Goal: Task Accomplishment & Management: Manage account settings

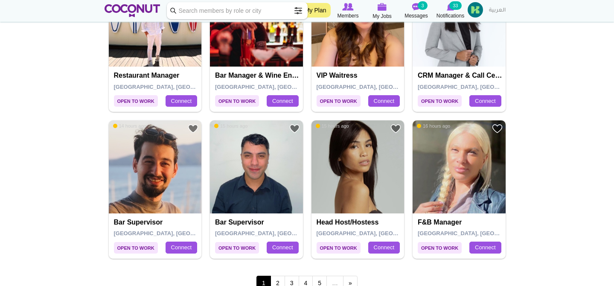
scroll to position [1417, 0]
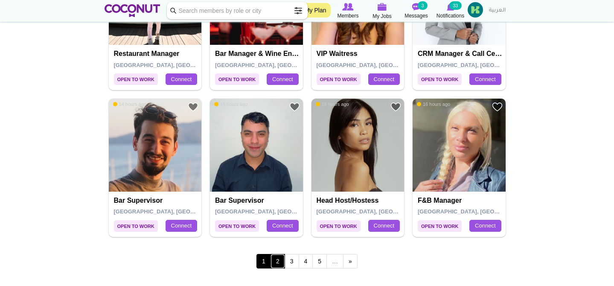
click at [275, 262] on link "2" at bounding box center [277, 261] width 14 height 14
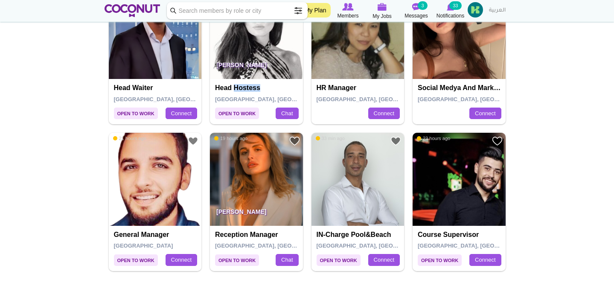
scroll to position [1424, 0]
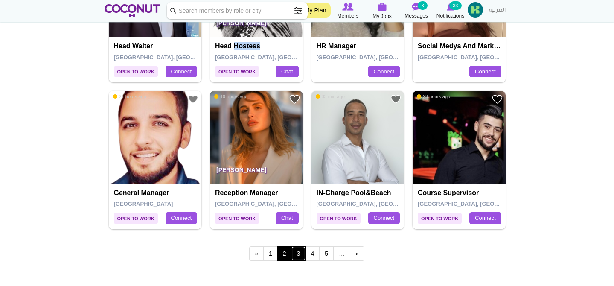
click at [297, 255] on link "3" at bounding box center [298, 253] width 14 height 14
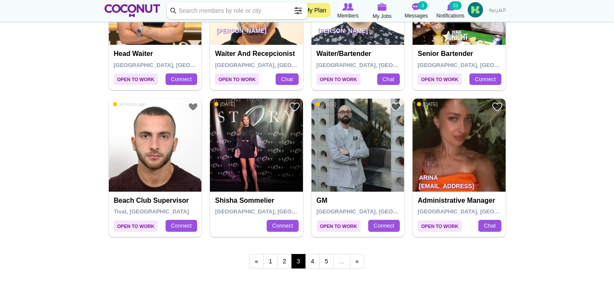
scroll to position [1463, 0]
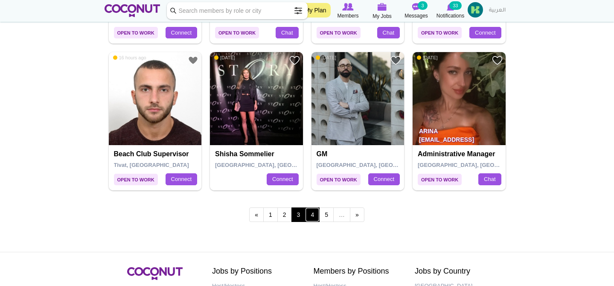
click at [315, 212] on link "4" at bounding box center [312, 214] width 14 height 14
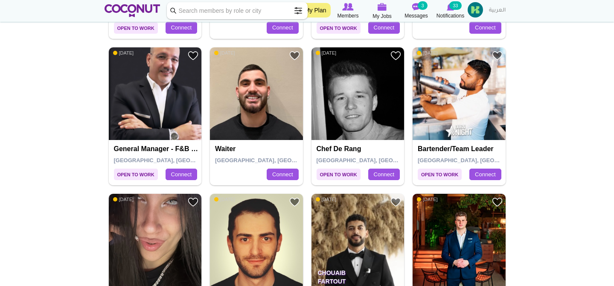
scroll to position [1438, 0]
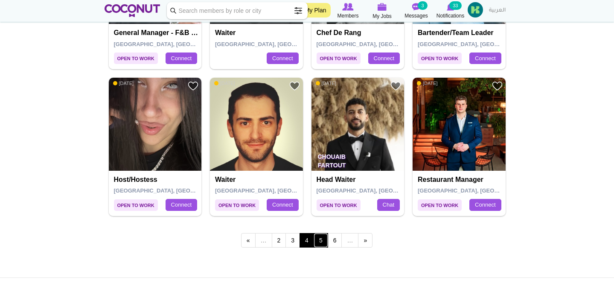
click at [324, 245] on link "5" at bounding box center [320, 240] width 14 height 14
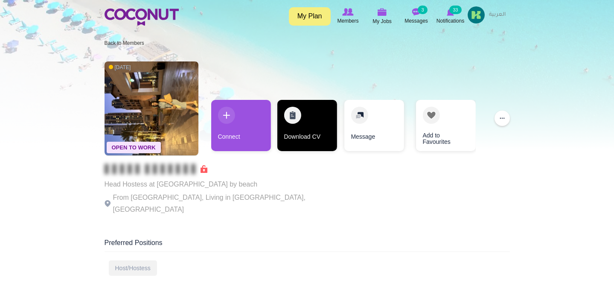
click at [320, 127] on link "Download CV" at bounding box center [307, 125] width 60 height 51
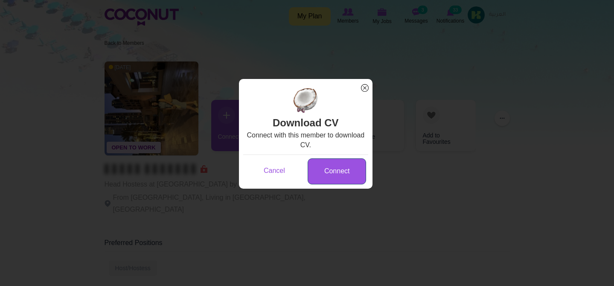
click at [328, 175] on link "Connect" at bounding box center [336, 171] width 58 height 26
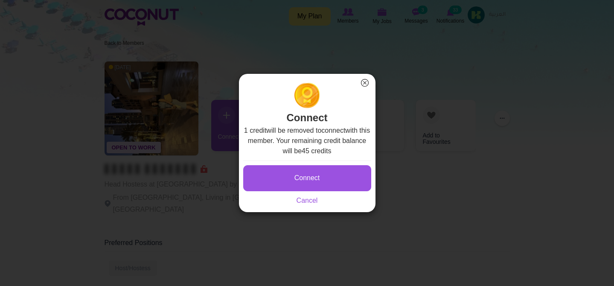
click at [365, 80] on button "×" at bounding box center [364, 82] width 11 height 11
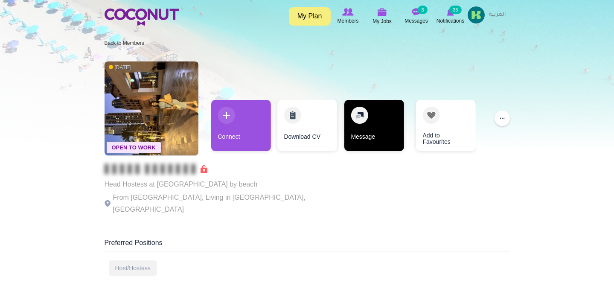
click at [345, 138] on link "Message" at bounding box center [374, 125] width 60 height 51
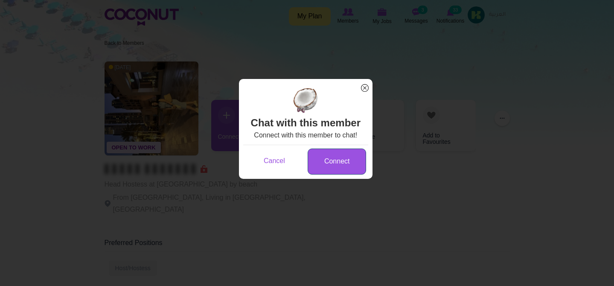
click at [345, 155] on link "Connect" at bounding box center [336, 161] width 58 height 26
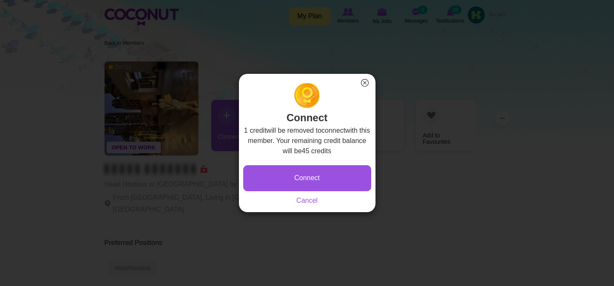
click at [365, 81] on button "×" at bounding box center [364, 82] width 11 height 11
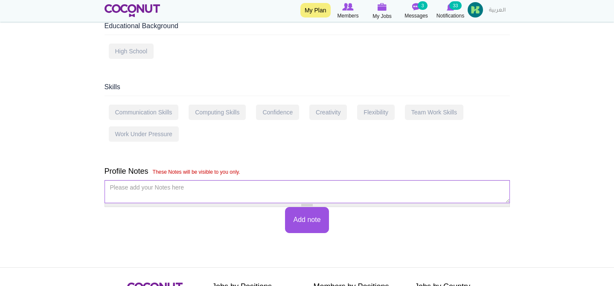
scroll to position [455, 0]
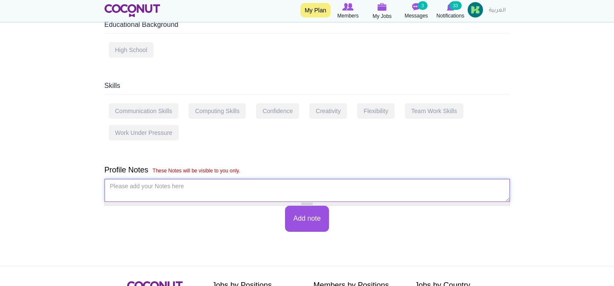
click at [313, 180] on textarea "Please add your Notes here *" at bounding box center [306, 190] width 405 height 23
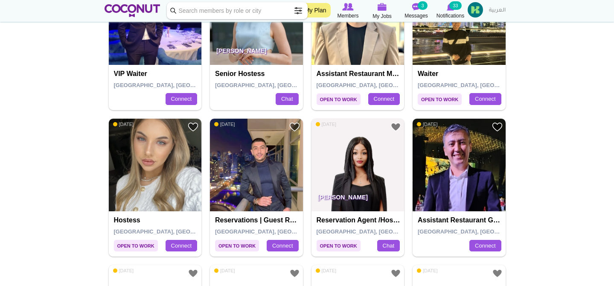
scroll to position [1426, 0]
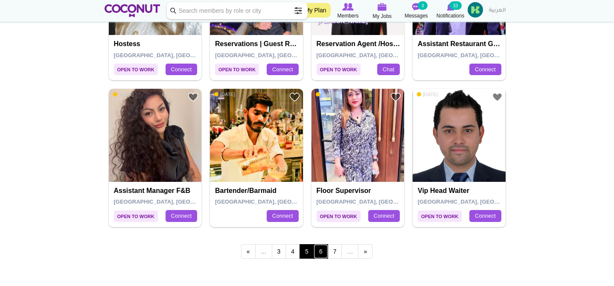
click at [323, 249] on link "6" at bounding box center [320, 251] width 14 height 14
click at [318, 254] on link "6" at bounding box center [320, 251] width 14 height 14
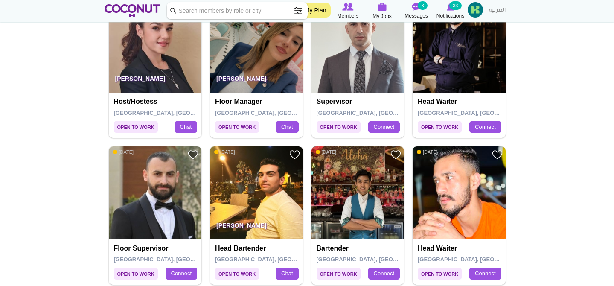
scroll to position [1447, 0]
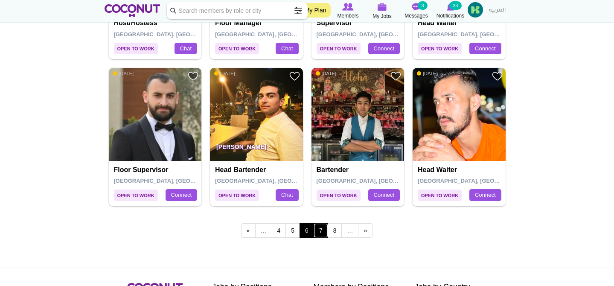
click at [318, 233] on link "7" at bounding box center [320, 230] width 14 height 14
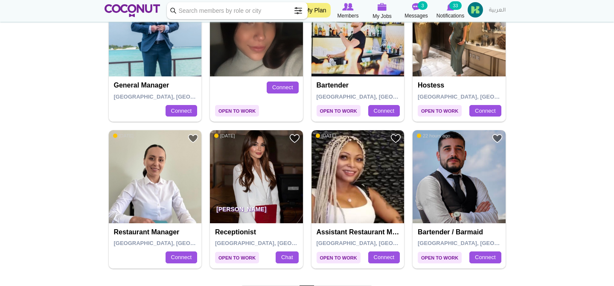
scroll to position [1446, 0]
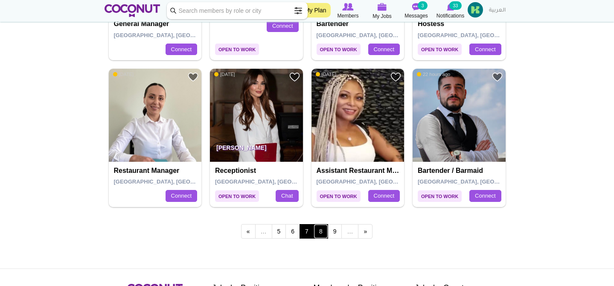
click at [320, 235] on link "8" at bounding box center [320, 231] width 14 height 14
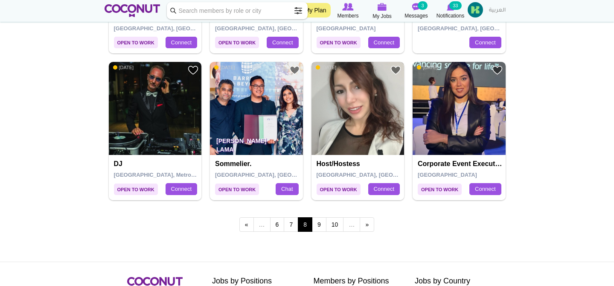
scroll to position [1512, 0]
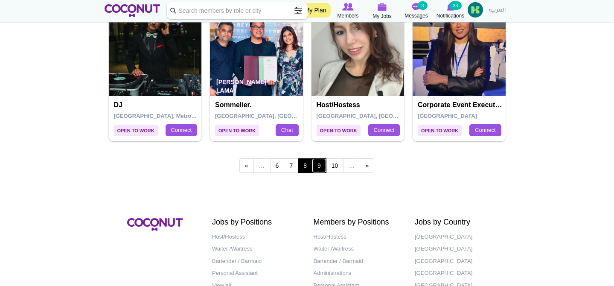
click at [322, 167] on link "9" at bounding box center [319, 165] width 14 height 14
click at [318, 167] on link "9" at bounding box center [319, 165] width 14 height 14
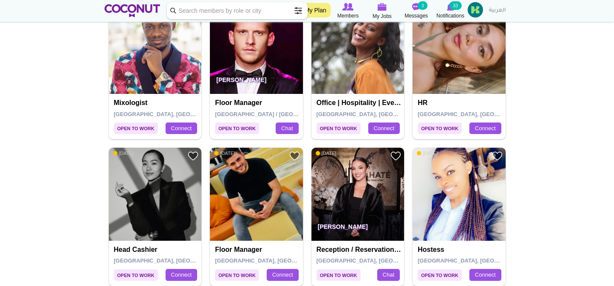
scroll to position [1416, 0]
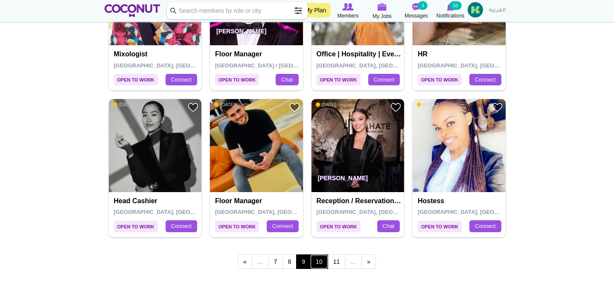
click at [319, 261] on link "10" at bounding box center [319, 261] width 18 height 14
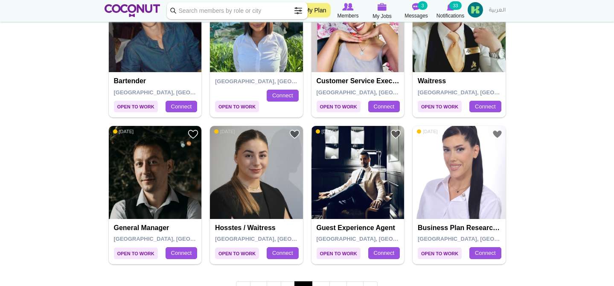
scroll to position [1415, 0]
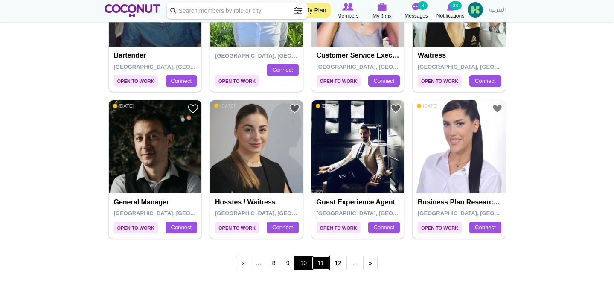
click at [316, 263] on link "11" at bounding box center [321, 262] width 18 height 14
click at [322, 262] on link "11" at bounding box center [321, 262] width 18 height 14
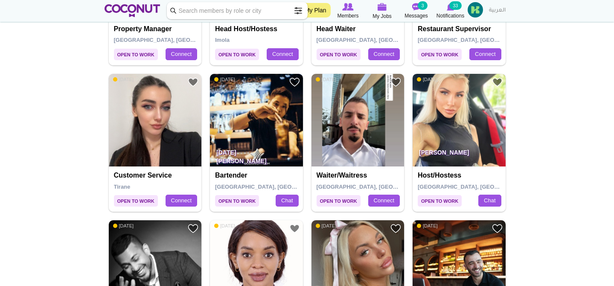
scroll to position [1250, 0]
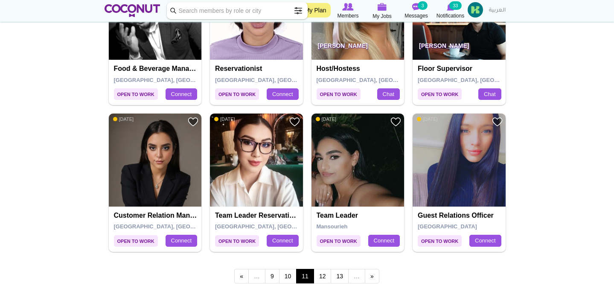
scroll to position [1401, 0]
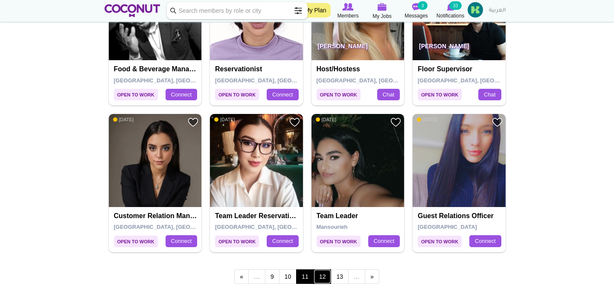
click at [322, 281] on link "12" at bounding box center [322, 276] width 18 height 14
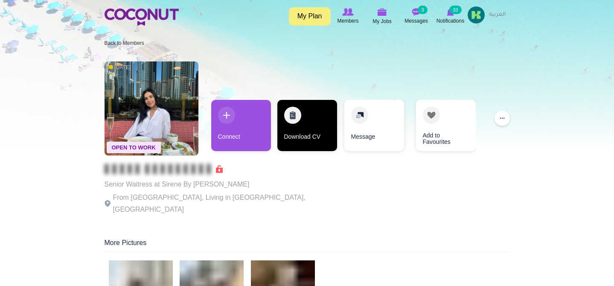
click at [315, 134] on link "Download CV" at bounding box center [307, 125] width 60 height 51
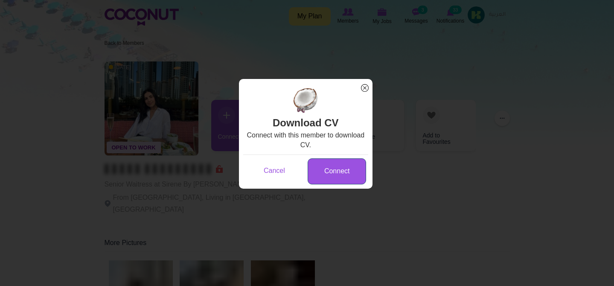
click at [339, 172] on link "Connect" at bounding box center [336, 171] width 58 height 26
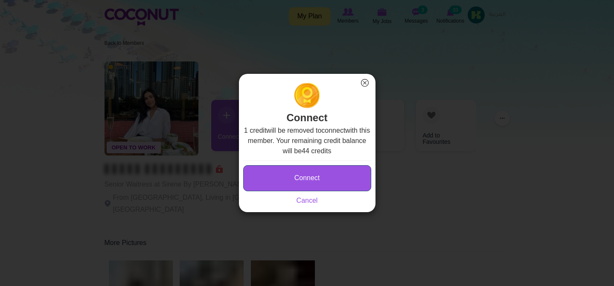
click at [339, 172] on button "Connect" at bounding box center [307, 178] width 128 height 26
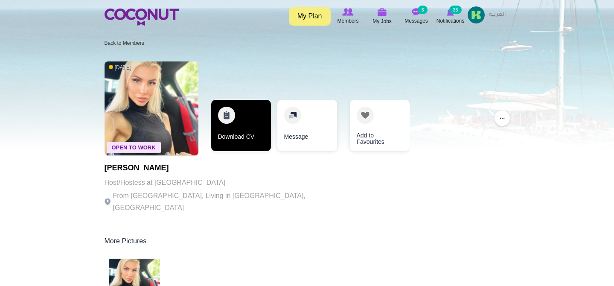
click at [261, 139] on link "Download CV" at bounding box center [241, 125] width 60 height 51
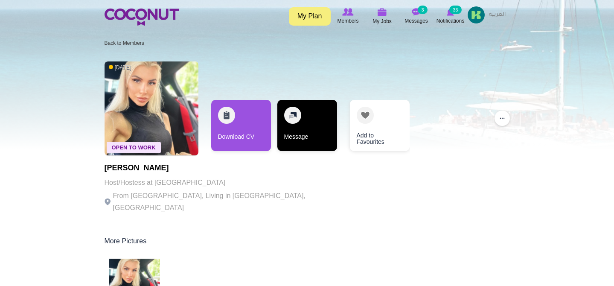
click at [299, 123] on link "Message" at bounding box center [307, 125] width 60 height 51
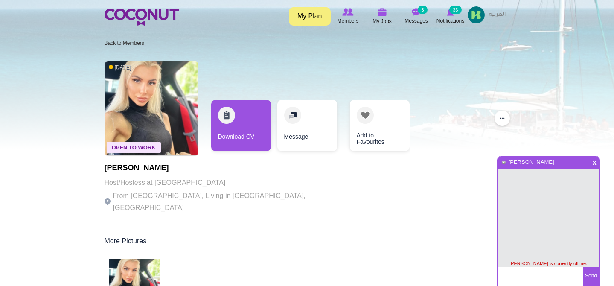
paste textarea "Hi [PERSON_NAME], I hope this message finds you well! I'm reaching out because …"
type textarea "Hi [PERSON_NAME], I hope this message finds you well! I'm reaching out because …"
click at [589, 279] on button "Send" at bounding box center [591, 276] width 17 height 19
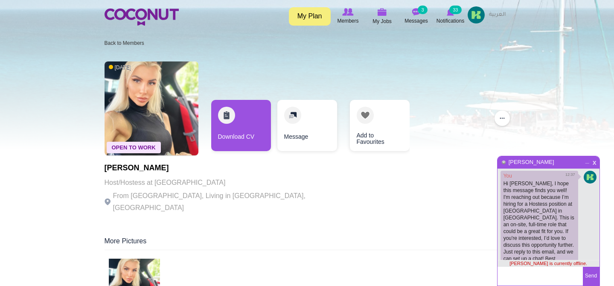
click at [594, 163] on span "x" at bounding box center [594, 161] width 7 height 6
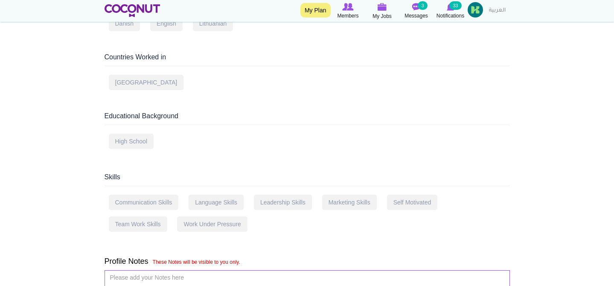
scroll to position [59, 0]
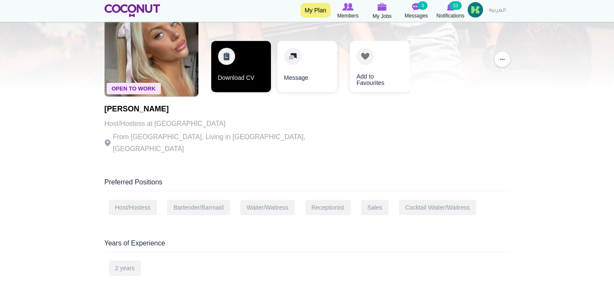
click at [247, 73] on link "Download CV" at bounding box center [241, 66] width 60 height 51
click at [232, 58] on link "Download CV" at bounding box center [241, 66] width 60 height 51
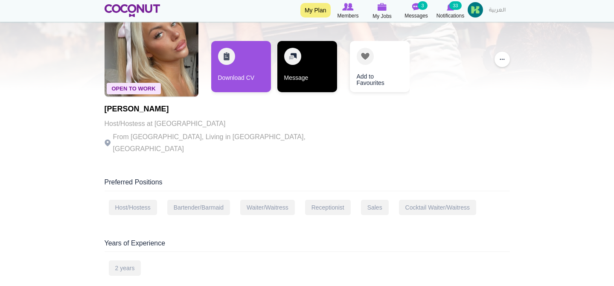
click at [299, 70] on link "Message" at bounding box center [307, 66] width 60 height 51
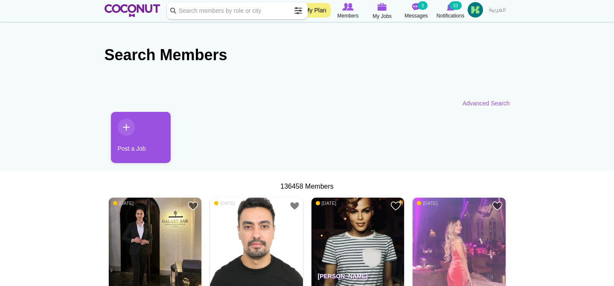
scroll to position [126, 0]
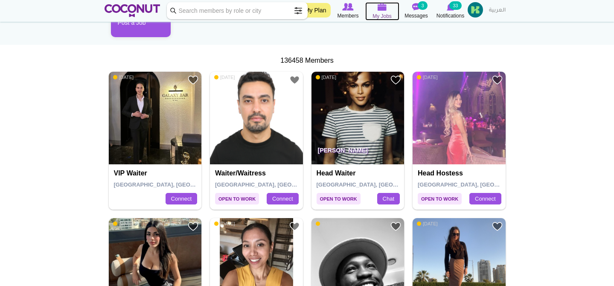
click at [379, 15] on span "My Jobs" at bounding box center [381, 16] width 19 height 9
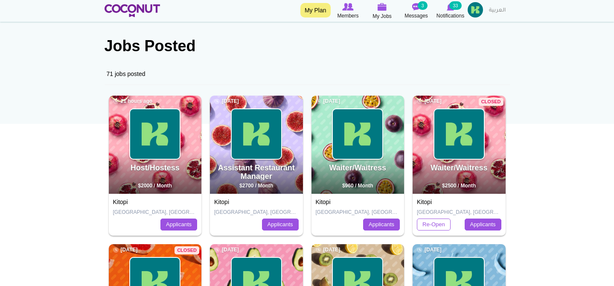
scroll to position [131, 0]
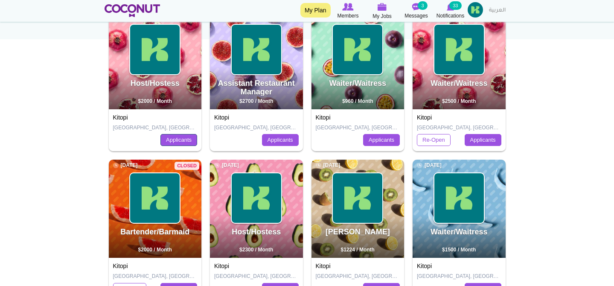
click at [189, 142] on link "Applicants" at bounding box center [178, 140] width 37 height 12
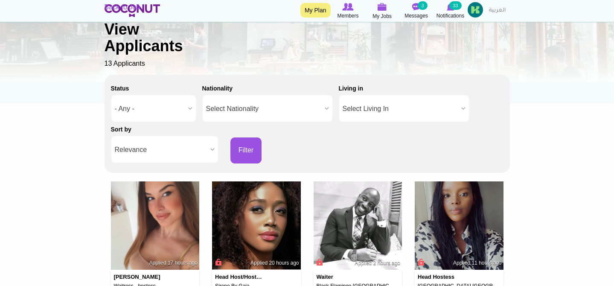
scroll to position [146, 0]
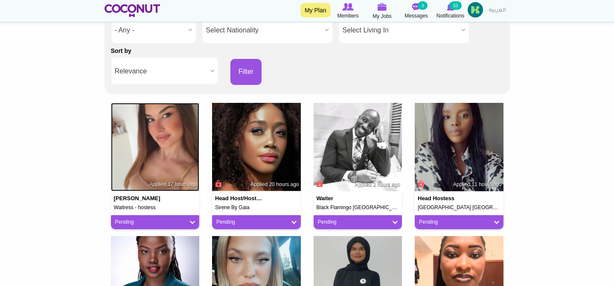
click at [145, 145] on img at bounding box center [155, 147] width 89 height 89
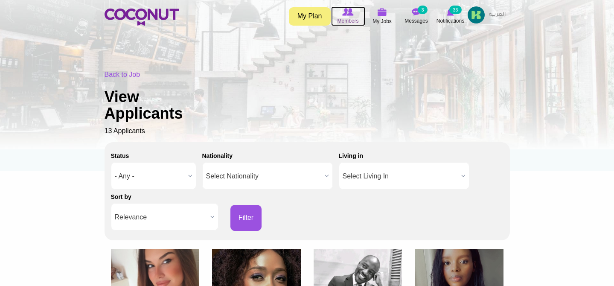
click at [351, 18] on span "Members" at bounding box center [347, 21] width 21 height 9
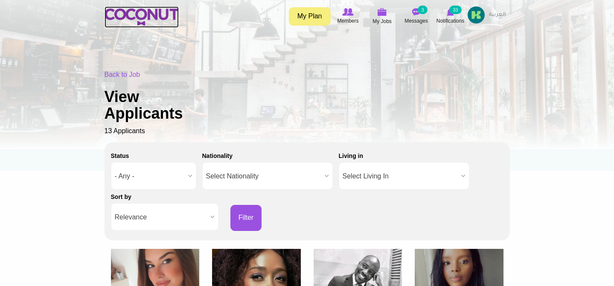
click at [143, 19] on img at bounding box center [141, 17] width 74 height 17
click at [127, 12] on img at bounding box center [141, 17] width 74 height 17
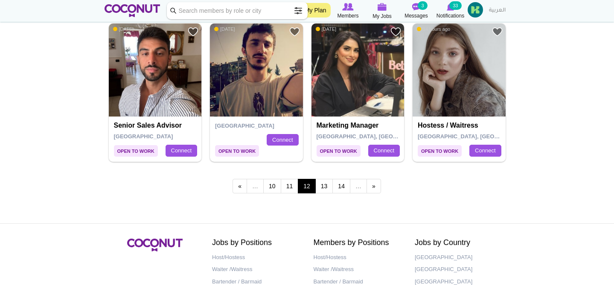
scroll to position [1491, 0]
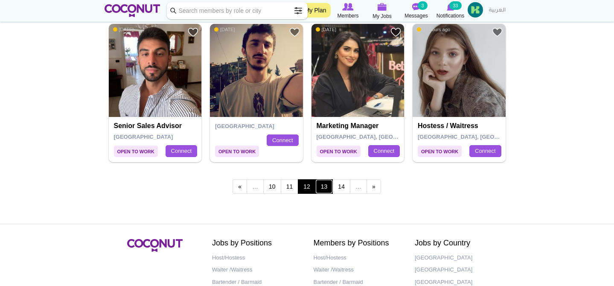
click at [325, 188] on link "13" at bounding box center [324, 186] width 18 height 14
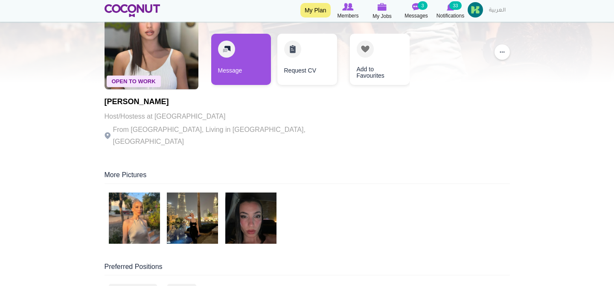
scroll to position [46, 0]
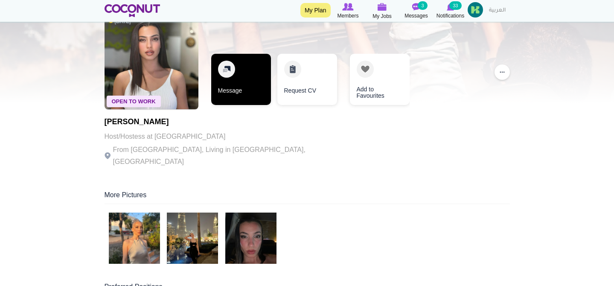
click at [248, 81] on link "Message" at bounding box center [241, 79] width 60 height 51
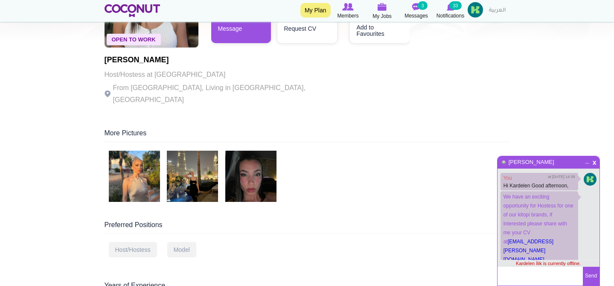
scroll to position [104, 0]
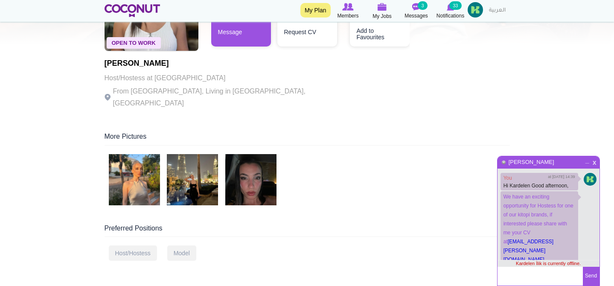
click at [594, 162] on span "x" at bounding box center [594, 161] width 7 height 6
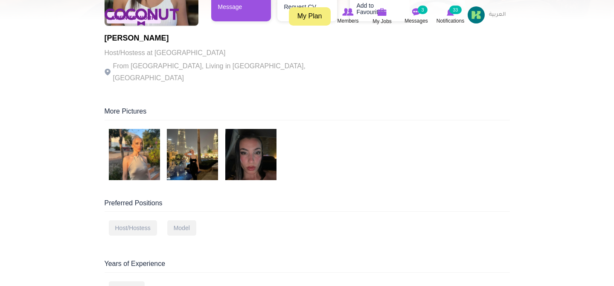
scroll to position [0, 0]
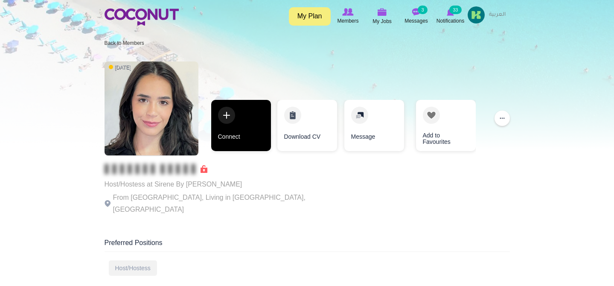
click at [237, 117] on link "Connect" at bounding box center [241, 125] width 60 height 51
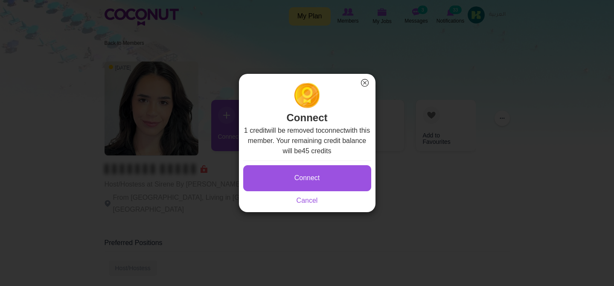
click at [365, 82] on button "×" at bounding box center [364, 82] width 11 height 11
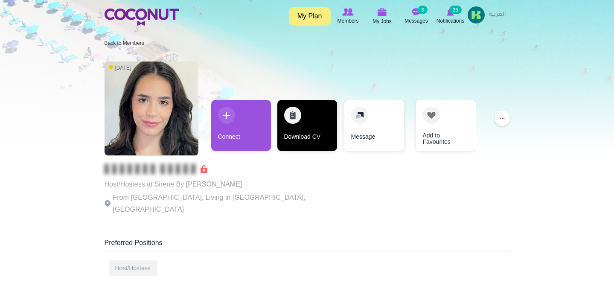
click at [316, 136] on link "Download CV" at bounding box center [307, 125] width 60 height 51
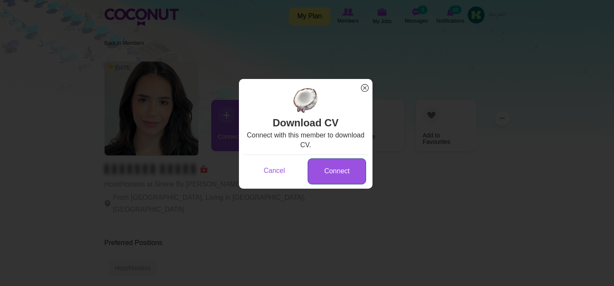
click at [331, 168] on link "Connect" at bounding box center [336, 171] width 58 height 26
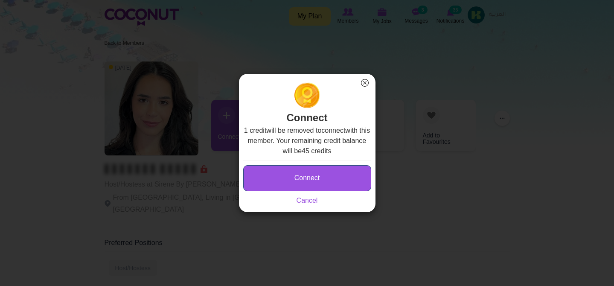
click at [323, 174] on button "Connect" at bounding box center [307, 178] width 128 height 26
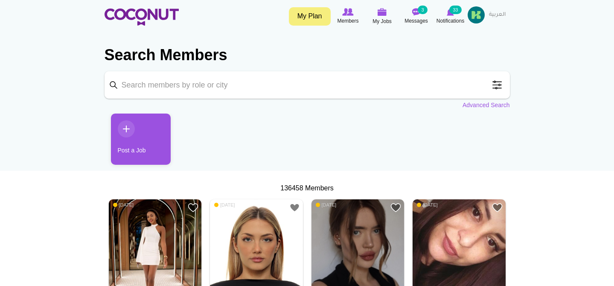
click at [151, 87] on input "Keyword" at bounding box center [306, 84] width 405 height 27
type input "Waiter"
click button "Search" at bounding box center [0, 0] width 0 height 0
click at [497, 84] on span at bounding box center [496, 84] width 17 height 17
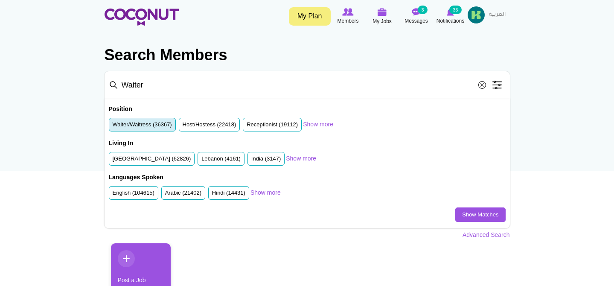
click at [124, 124] on label "Waiter/Waitress (36367)" at bounding box center [142, 125] width 59 height 8
click at [113, 126] on input "Waiter/Waitress (36367)" at bounding box center [113, 126] width 0 height 0
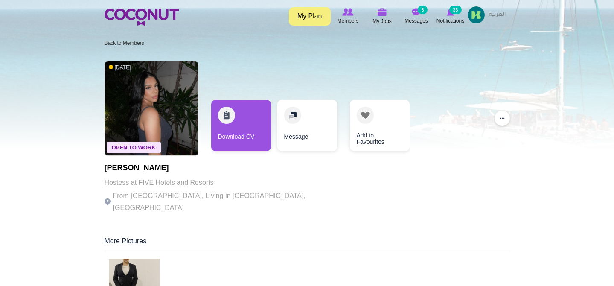
scroll to position [133, 0]
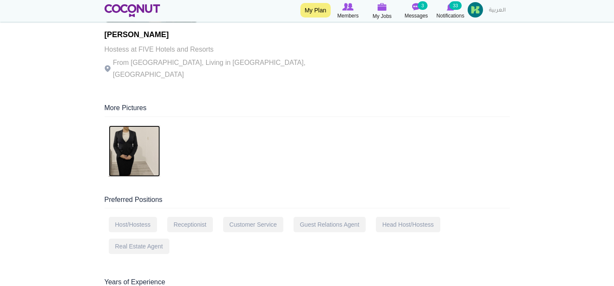
click at [122, 125] on img at bounding box center [134, 150] width 51 height 51
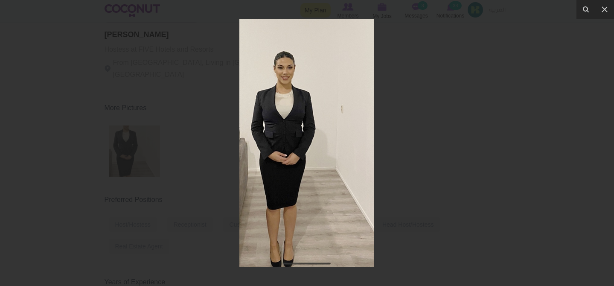
click at [60, 149] on div at bounding box center [307, 143] width 614 height 286
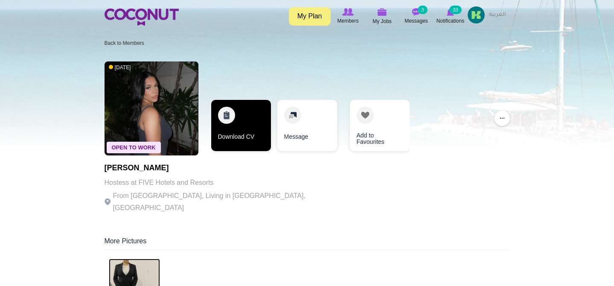
click at [267, 139] on link "Download CV" at bounding box center [241, 125] width 60 height 51
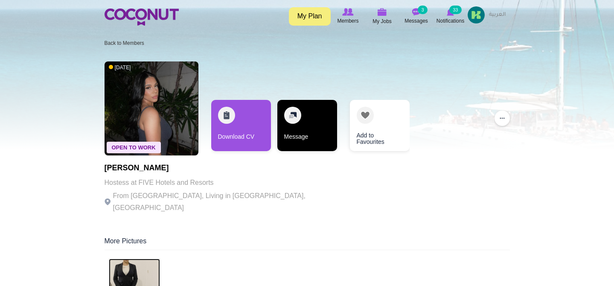
click at [331, 126] on link "Message" at bounding box center [307, 125] width 60 height 51
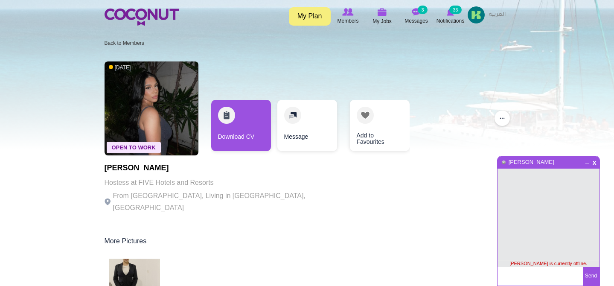
paste textarea "Hi Nesa, I hope this message finds you well! I'm reaching out because I’m hirin…"
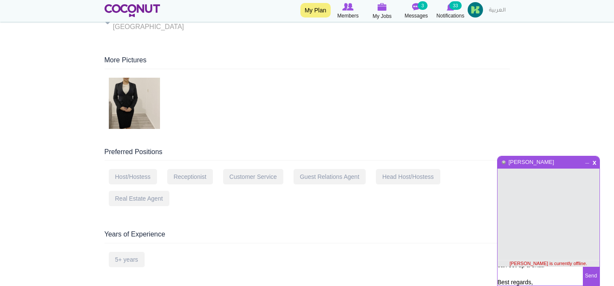
scroll to position [162, 0]
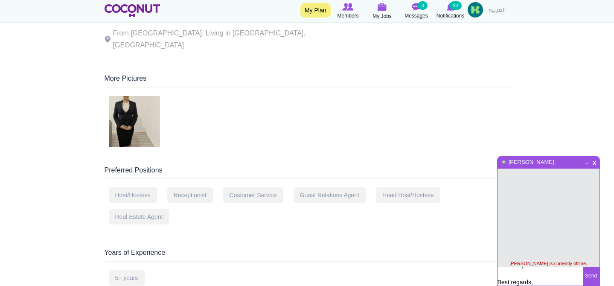
click at [516, 274] on textarea "Hi Nesa, I hope this message finds you well! I'm reaching out because I’m hirin…" at bounding box center [539, 276] width 85 height 19
drag, startPoint x: 516, startPoint y: 274, endPoint x: 514, endPoint y: 235, distance: 39.3
click at [514, 235] on div "x _ Razan Almashaqi Razan Almashaqi is currently offline. Hi Nesa, I hope this …" at bounding box center [548, 221] width 103 height 130
click at [535, 278] on textarea "Hi Nesa, I hope this message finds you well! I'm reaching out because I’m hirin…" at bounding box center [539, 276] width 85 height 19
drag, startPoint x: 535, startPoint y: 278, endPoint x: 532, endPoint y: 226, distance: 52.1
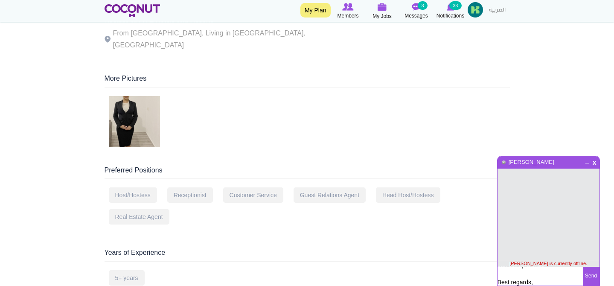
click at [532, 225] on div "x _ Razan Almashaqi Razan Almashaqi is currently offline. Hi Nesa, I hope this …" at bounding box center [548, 221] width 103 height 130
click at [526, 271] on textarea "Hi Nesa, I hope this message finds you well! I'm reaching out because I’m hirin…" at bounding box center [539, 276] width 85 height 19
drag, startPoint x: 521, startPoint y: 280, endPoint x: 463, endPoint y: 217, distance: 85.7
click at [463, 217] on body "Toggle navigation My Plan Members My Jobs Post a Job Messages 3 Notifications 3…" at bounding box center [307, 281] width 614 height 887
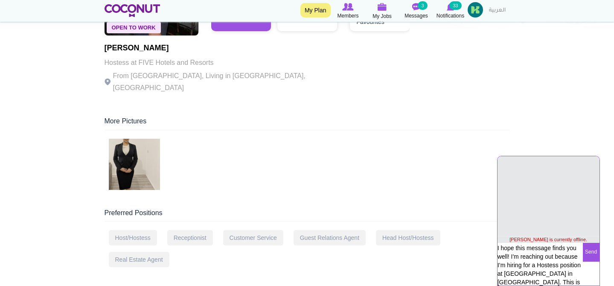
scroll to position [109, 0]
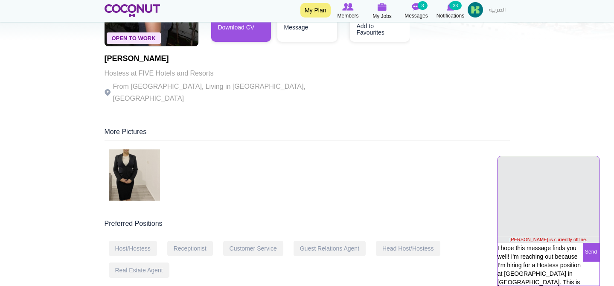
drag, startPoint x: 536, startPoint y: 259, endPoint x: 490, endPoint y: 229, distance: 54.5
type textarea "ing out because I’m hiring for a Hostess position at Kitopi in Dubai. This is a…"
drag, startPoint x: 555, startPoint y: 271, endPoint x: 481, endPoint y: 223, distance: 88.0
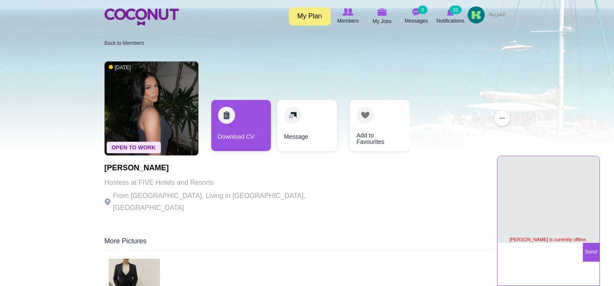
paste textarea "Hi Razan, I hope this message finds you well! I'm reaching out because I’m hiri…"
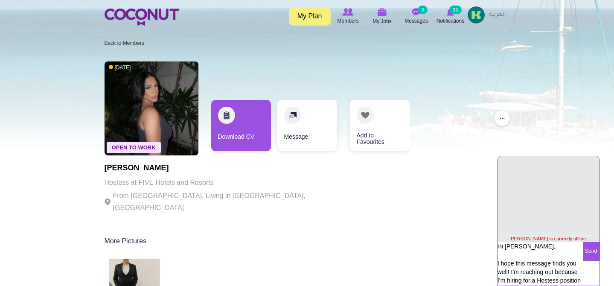
type textarea "Hi Razan, I hope this message finds you well! I'm reaching out because I’m hiri…"
click at [596, 249] on button "Send" at bounding box center [591, 251] width 17 height 19
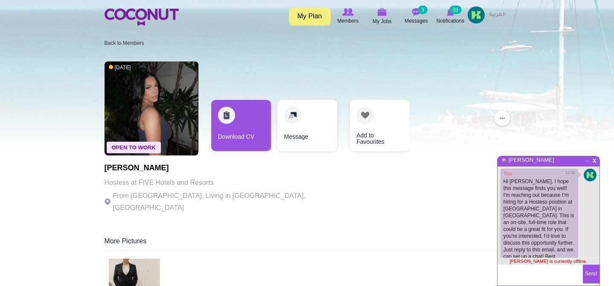
scroll to position [2, 0]
click at [594, 162] on span "x" at bounding box center [594, 159] width 7 height 6
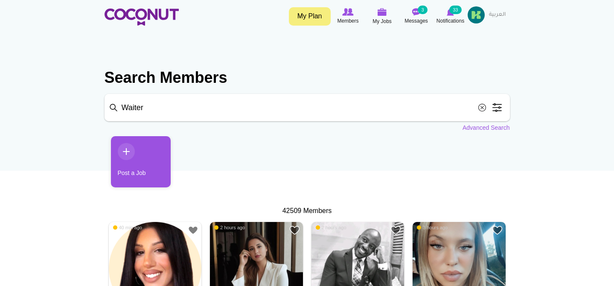
click at [492, 109] on span at bounding box center [496, 107] width 17 height 17
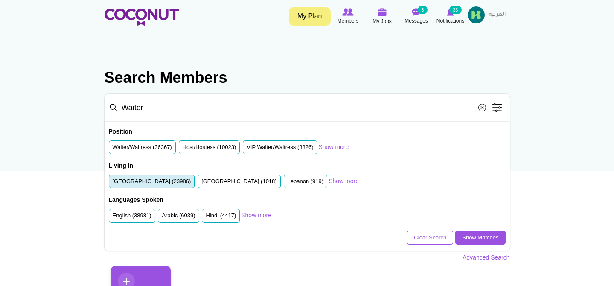
click at [127, 184] on label "United Arab Emirates (23986)" at bounding box center [152, 181] width 78 height 8
click at [113, 183] on input "United Arab Emirates (23986)" at bounding box center [113, 183] width 0 height 0
click at [478, 236] on link "Show Matches" at bounding box center [480, 237] width 50 height 14
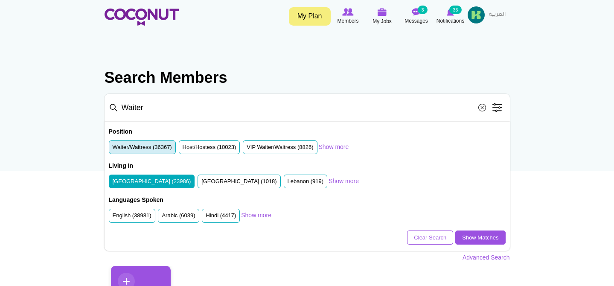
click at [128, 145] on label "Waiter/Waitress (36367)" at bounding box center [142, 147] width 59 height 8
click at [113, 149] on input "Waiter/Waitress (36367)" at bounding box center [113, 149] width 0 height 0
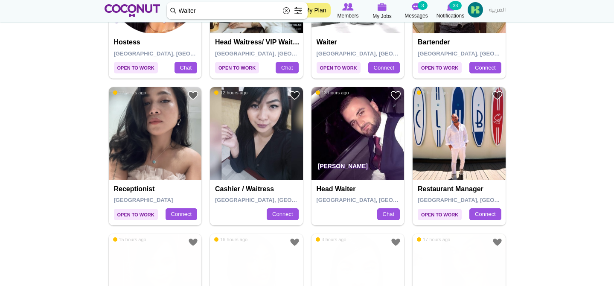
scroll to position [295, 0]
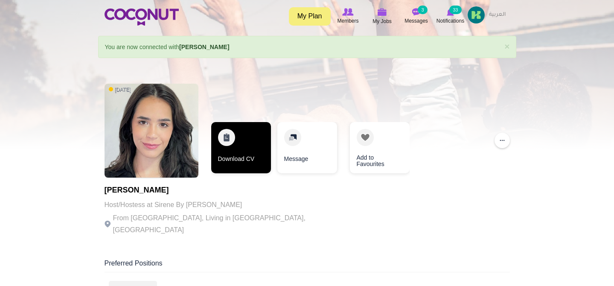
click at [229, 162] on link "Download CV" at bounding box center [241, 147] width 60 height 51
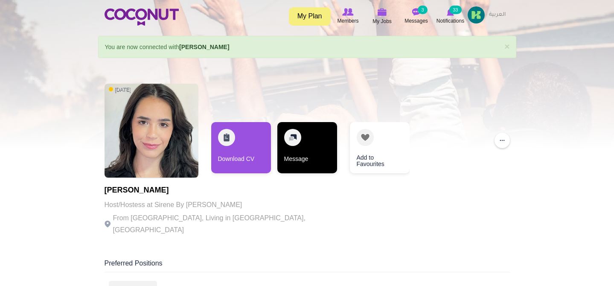
click at [303, 160] on link "Message" at bounding box center [307, 147] width 60 height 51
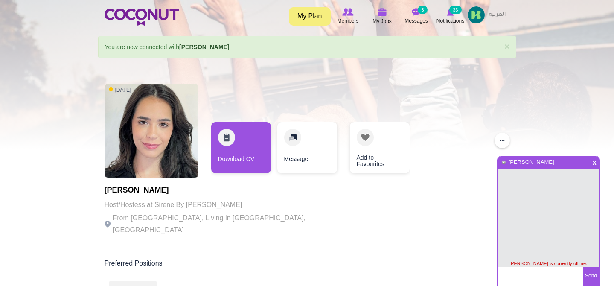
click at [523, 282] on textarea at bounding box center [539, 276] width 85 height 19
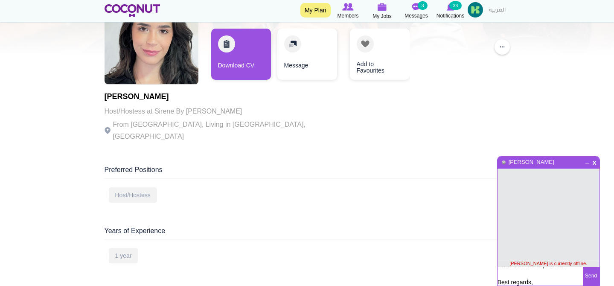
scroll to position [142, 0]
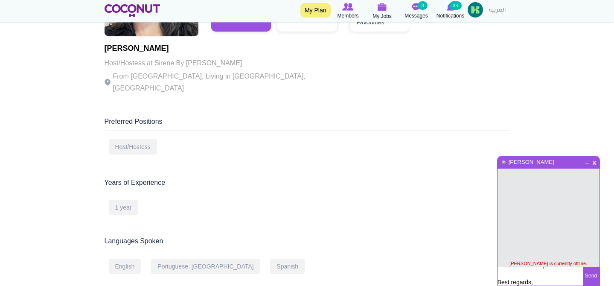
drag, startPoint x: 518, startPoint y: 279, endPoint x: 504, endPoint y: 215, distance: 65.5
click at [504, 215] on div "x _ Lorrani Julio Lorrani Julio is currently offline. Hi Nesa, I hope this mess…" at bounding box center [548, 221] width 103 height 130
click at [544, 270] on textarea "Hi Nesa, I hope this message finds you well! I'm reaching out because I’m hirin…" at bounding box center [539, 276] width 85 height 19
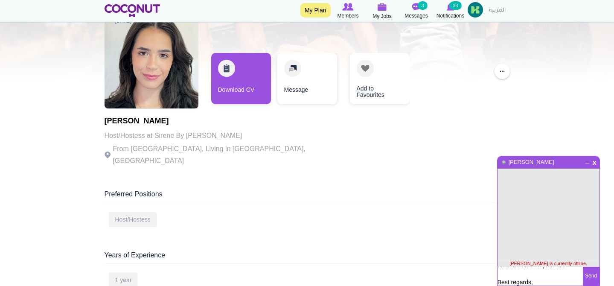
click at [533, 272] on textarea "Hi Nesa, I hope this message finds you well! I'm reaching out because I’m hirin…" at bounding box center [539, 276] width 85 height 19
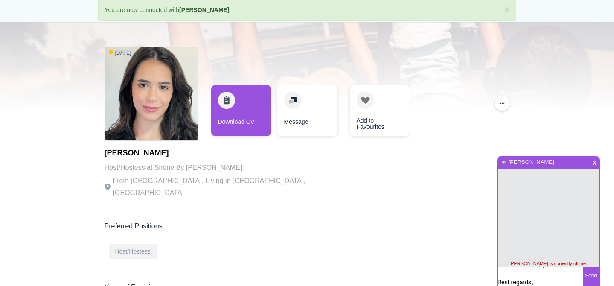
scroll to position [0, 0]
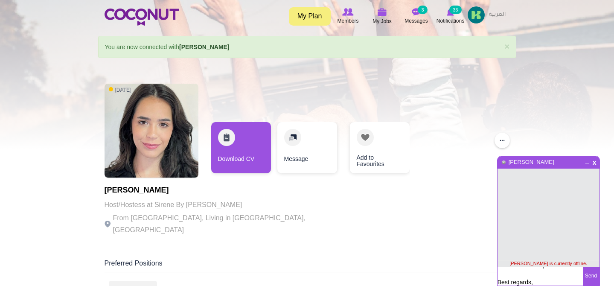
drag, startPoint x: 517, startPoint y: 280, endPoint x: 481, endPoint y: 194, distance: 93.2
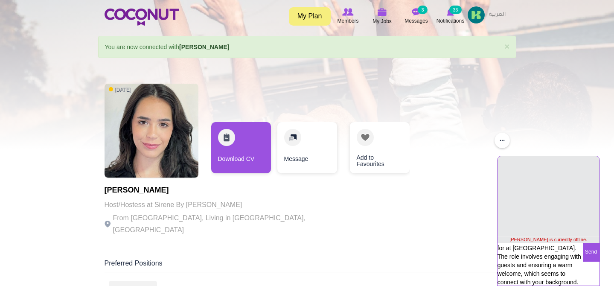
drag, startPoint x: 535, startPoint y: 268, endPoint x: 525, endPoint y: 213, distance: 55.5
click at [525, 213] on div "x _ Lorrani Julio Lorrani Julio is currently offline. Hi Nesa, I hope this mess…" at bounding box center [548, 221] width 103 height 130
drag, startPoint x: 533, startPoint y: 274, endPoint x: 480, endPoint y: 200, distance: 91.5
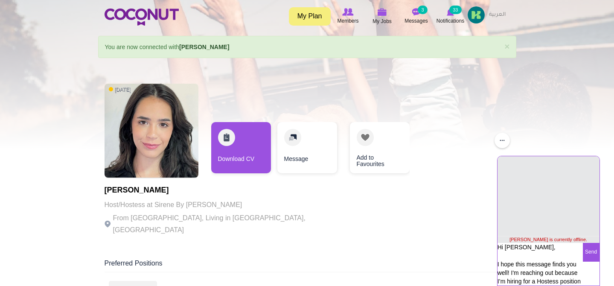
click at [525, 251] on textarea "Hi Nesa, I hope this message finds you well! I'm reaching out because I’m hirin…" at bounding box center [539, 264] width 85 height 43
drag, startPoint x: 523, startPoint y: 247, endPoint x: 506, endPoint y: 246, distance: 17.5
click at [506, 246] on textarea "Hi Nesa, I hope this message finds you well! I'm reaching out because I’m hirin…" at bounding box center [539, 264] width 85 height 43
drag, startPoint x: 546, startPoint y: 261, endPoint x: 547, endPoint y: 276, distance: 15.4
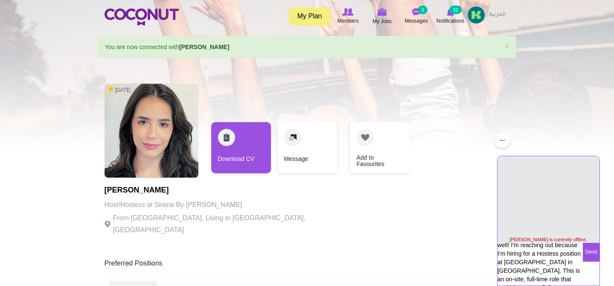
click at [547, 276] on textarea "Hi Lorrani I hope this message finds you well! I'm reaching out because I’m hir…" at bounding box center [539, 264] width 85 height 43
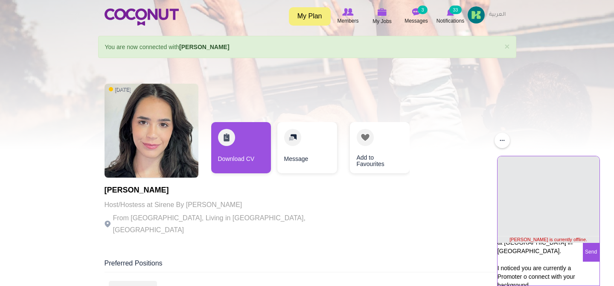
scroll to position [50, 0]
drag, startPoint x: 534, startPoint y: 272, endPoint x: 496, endPoint y: 252, distance: 43.1
paste textarea "If you're interested, I’d love to discuss this opportunity further. Just reply …"
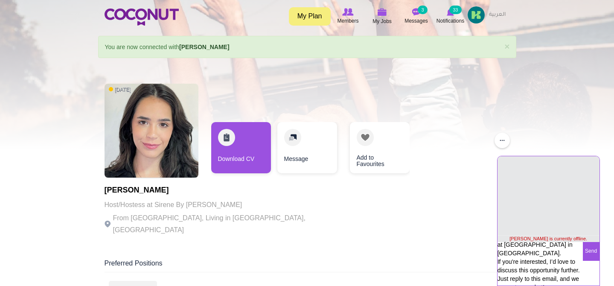
scroll to position [46, 0]
click at [498, 252] on textarea "Hi Lorrani I hope this message finds you well! I'm reaching out because I’m hir…" at bounding box center [539, 263] width 85 height 43
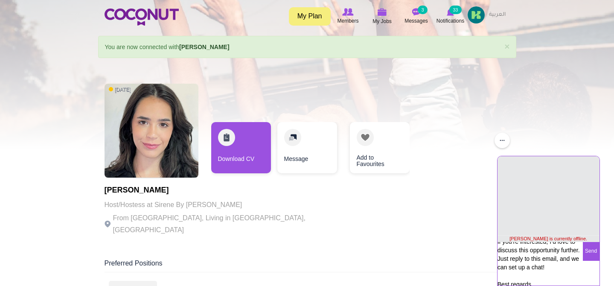
scroll to position [84, 0]
click at [525, 270] on textarea "Hi Lorrani I hope this message finds you well! I'm reaching out because I’m hir…" at bounding box center [539, 263] width 85 height 43
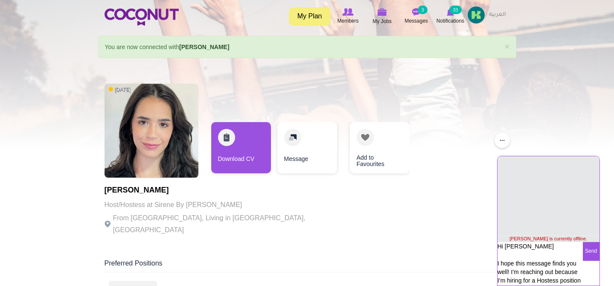
type textarea "Hi Lorrani I hope this message finds you well! I'm reaching out because I’m hir…"
click at [590, 252] on button "Send" at bounding box center [591, 251] width 17 height 19
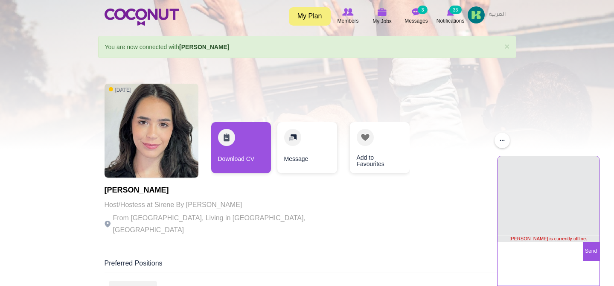
scroll to position [2, 0]
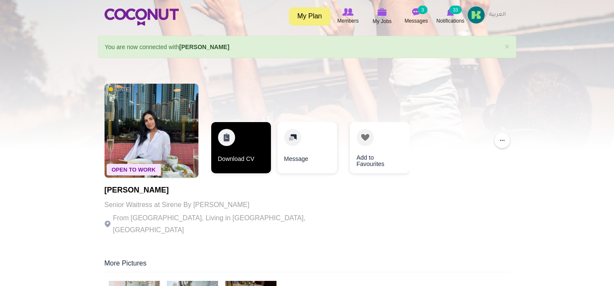
click at [241, 157] on link "Download CV" at bounding box center [241, 147] width 60 height 51
click at [231, 142] on link "Download CV" at bounding box center [241, 147] width 60 height 51
click at [233, 160] on link "Download CV" at bounding box center [241, 147] width 60 height 51
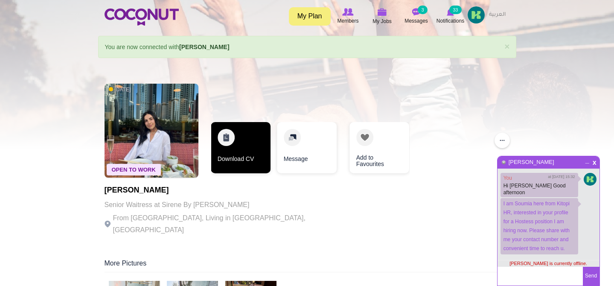
click at [230, 140] on link "Download CV" at bounding box center [241, 147] width 60 height 51
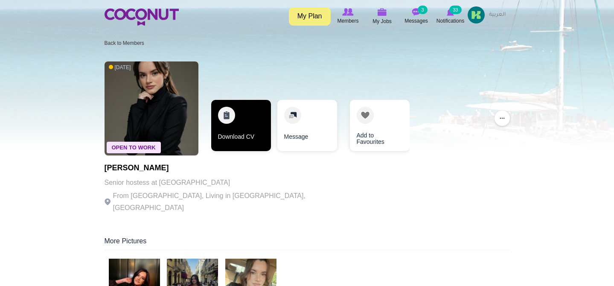
click at [251, 123] on link "Download CV" at bounding box center [241, 125] width 60 height 51
click at [243, 127] on link "Download CV" at bounding box center [241, 125] width 60 height 51
click at [229, 106] on link "Download CV" at bounding box center [241, 125] width 60 height 51
click at [224, 119] on link "Download CV" at bounding box center [241, 125] width 60 height 51
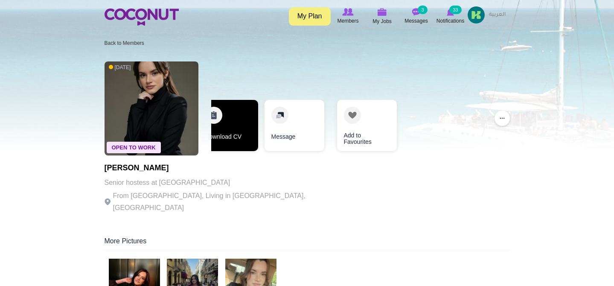
click at [243, 133] on link "Download CV" at bounding box center [228, 125] width 60 height 51
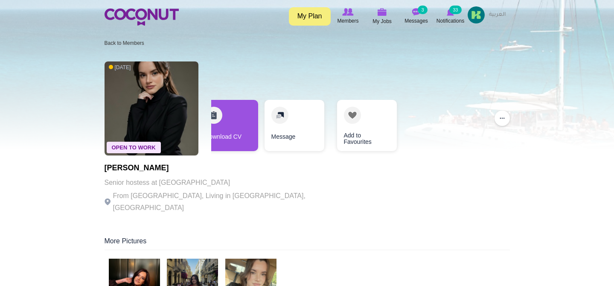
click at [388, 47] on ol "Back to Members" at bounding box center [310, 43] width 412 height 14
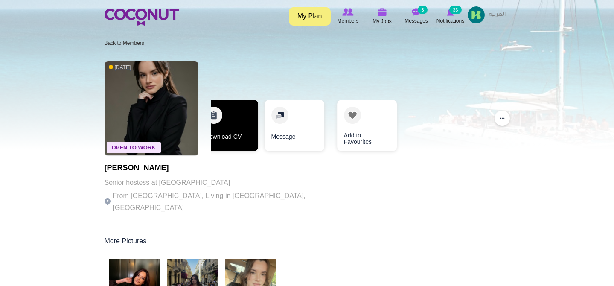
click at [224, 134] on link "Download CV" at bounding box center [228, 125] width 60 height 51
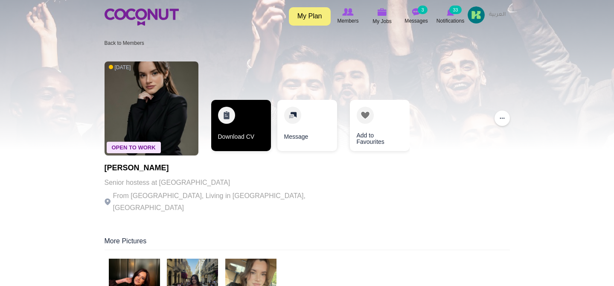
click at [248, 119] on link "Download CV" at bounding box center [241, 125] width 60 height 51
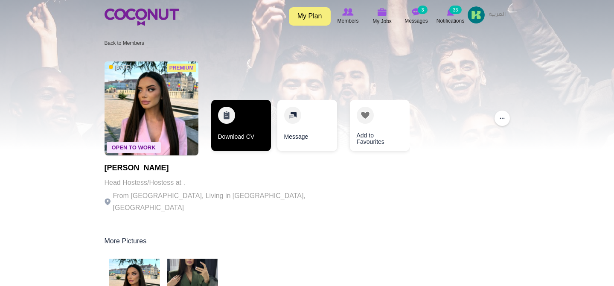
click at [240, 132] on link "Download CV" at bounding box center [241, 125] width 60 height 51
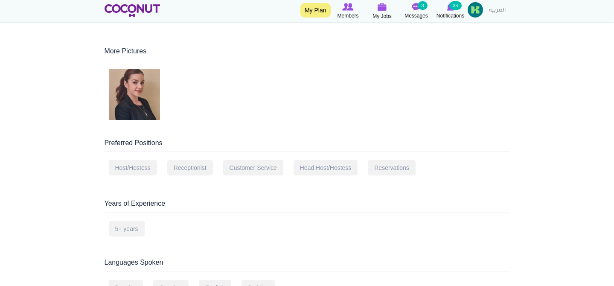
scroll to position [85, 0]
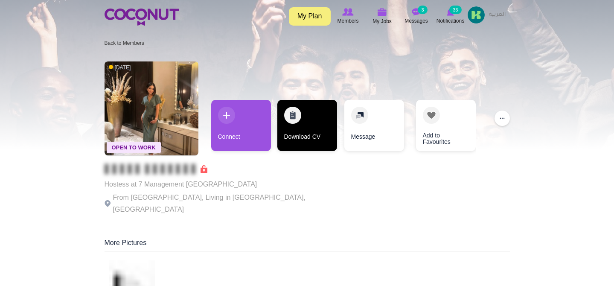
click at [298, 143] on link "Download CV" at bounding box center [307, 125] width 60 height 51
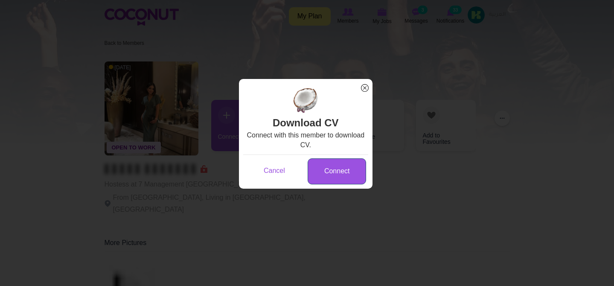
click at [332, 179] on link "Connect" at bounding box center [336, 171] width 58 height 26
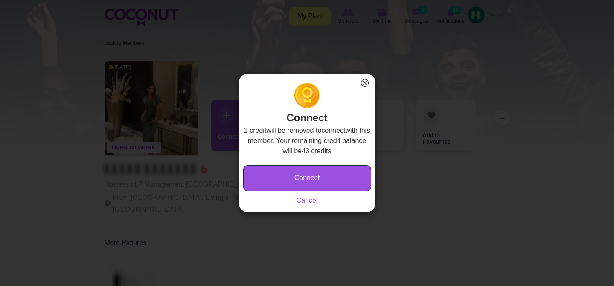
click at [332, 179] on button "Connect" at bounding box center [307, 178] width 128 height 26
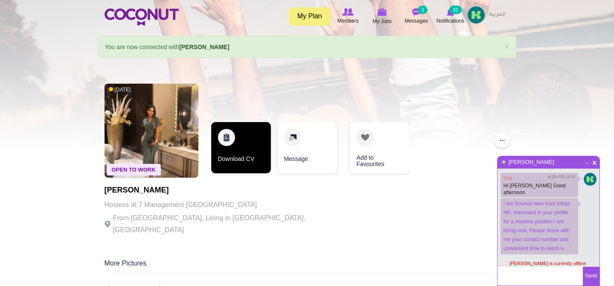
click at [255, 134] on link "Download CV" at bounding box center [241, 147] width 60 height 51
click at [230, 136] on link "Download CV" at bounding box center [241, 147] width 60 height 51
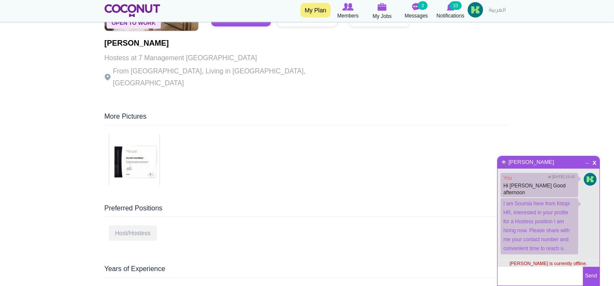
scroll to position [593, 0]
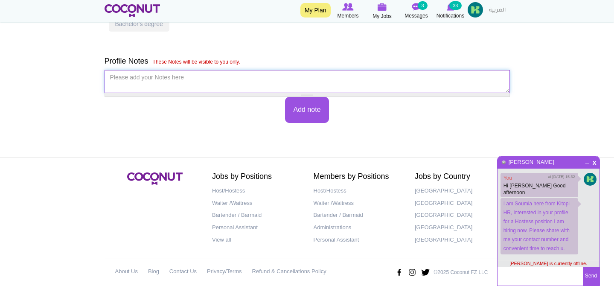
click at [184, 80] on textarea "Please add your Notes here *" at bounding box center [306, 81] width 405 height 23
type textarea "Out of country & not interested"
click at [309, 98] on button "Add note" at bounding box center [306, 110] width 43 height 26
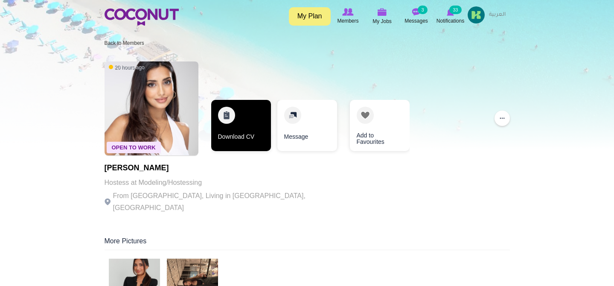
click at [234, 115] on link "Download CV" at bounding box center [241, 125] width 60 height 51
click at [232, 121] on link "Download CV" at bounding box center [241, 125] width 60 height 51
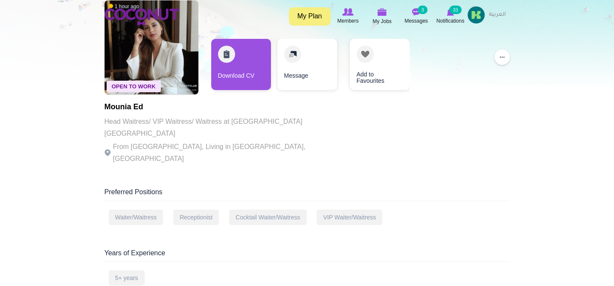
scroll to position [139, 0]
